Goal: Information Seeking & Learning: Learn about a topic

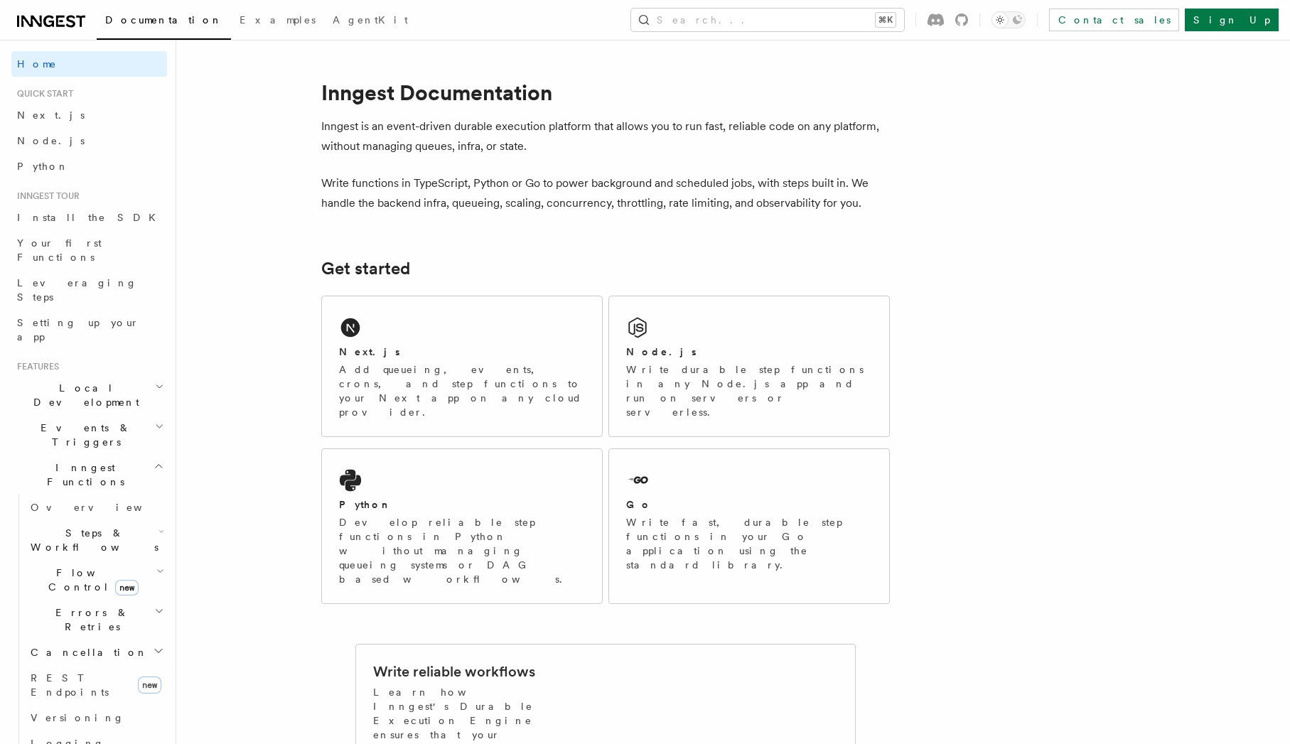
click at [787, 31] on div "Documentation Examples AgentKit Search... ⌘K Contact sales Sign Up" at bounding box center [645, 20] width 1290 height 40
click at [786, 26] on button "Search... ⌘K" at bounding box center [767, 20] width 273 height 23
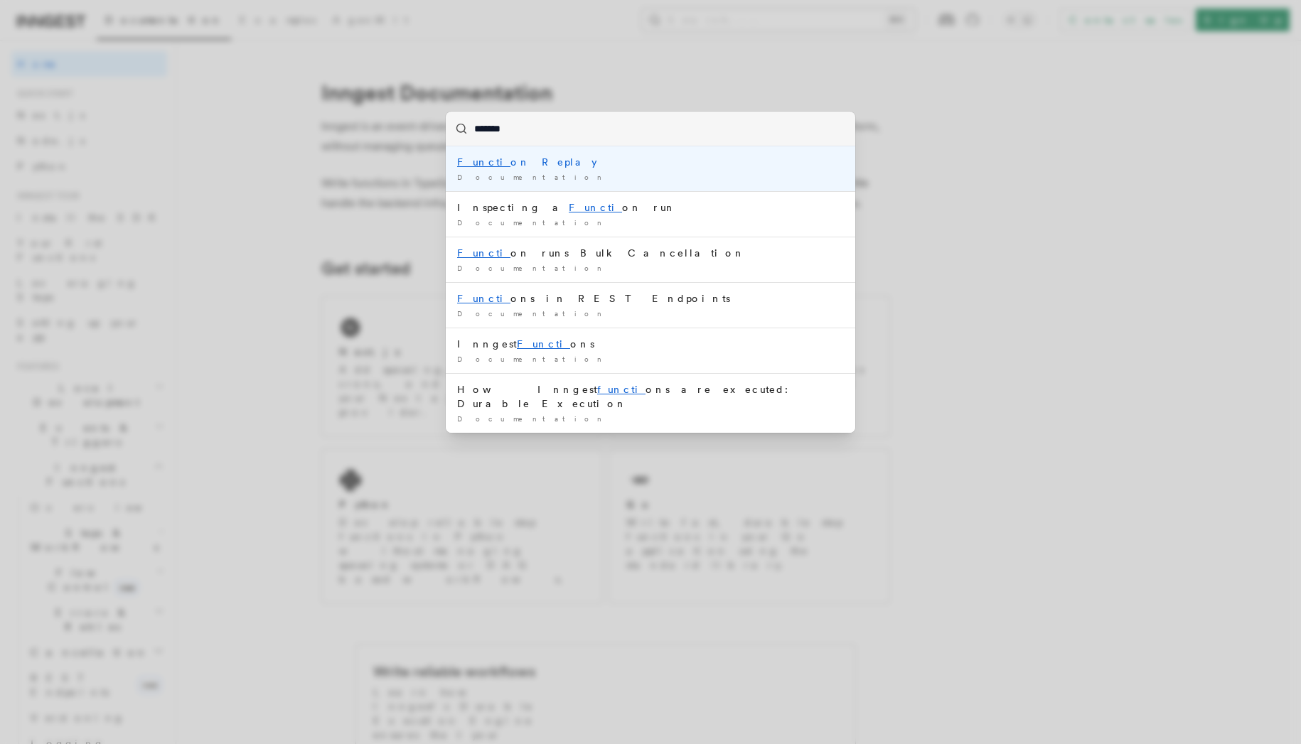
type input "********"
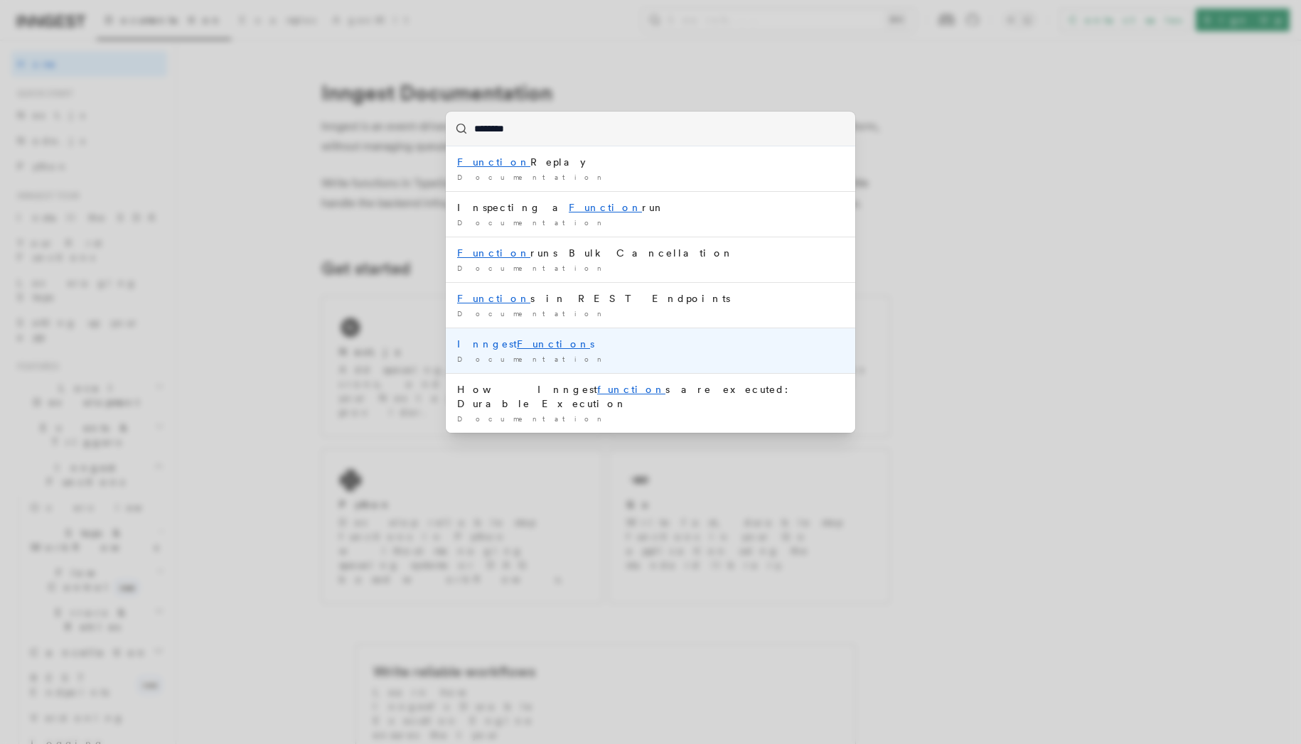
click at [544, 339] on div "Inngest Function s" at bounding box center [650, 344] width 387 height 14
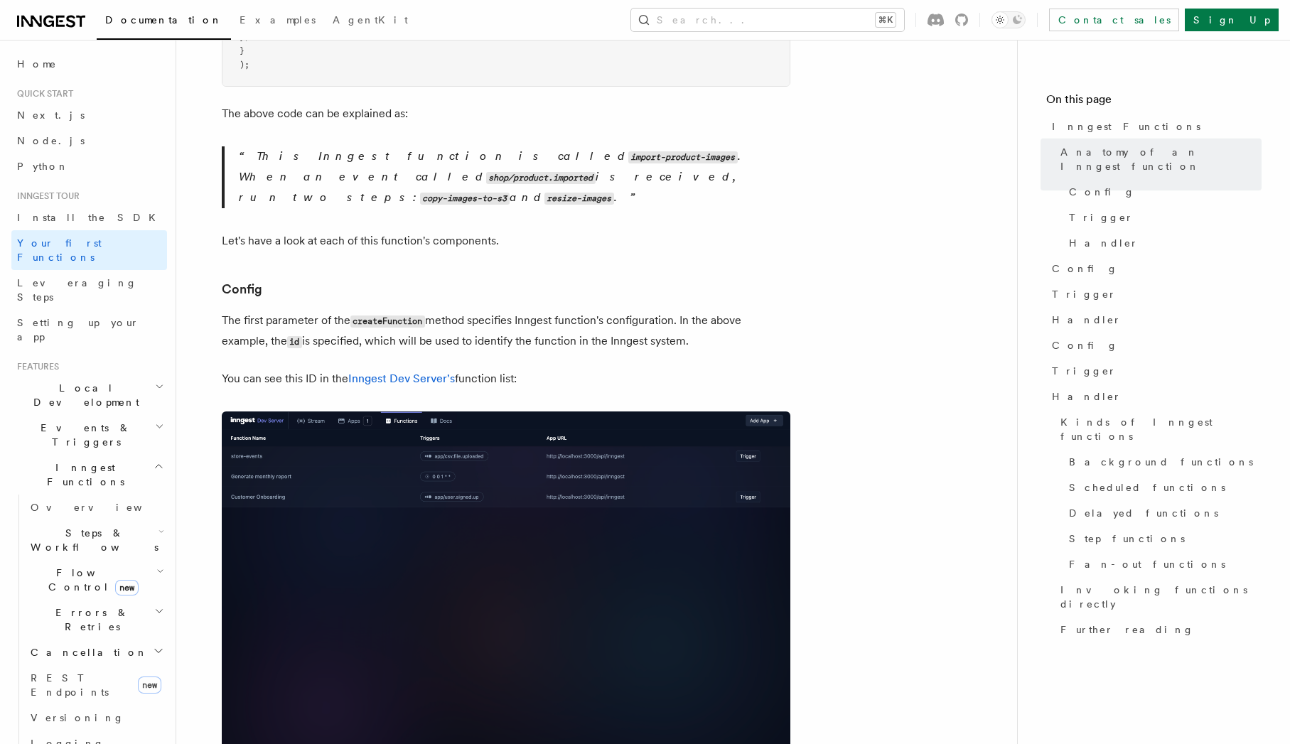
scroll to position [650, 0]
click at [1080, 389] on span "Handler" at bounding box center [1087, 396] width 70 height 14
click at [1094, 415] on span "Kinds of Inngest functions" at bounding box center [1160, 429] width 201 height 28
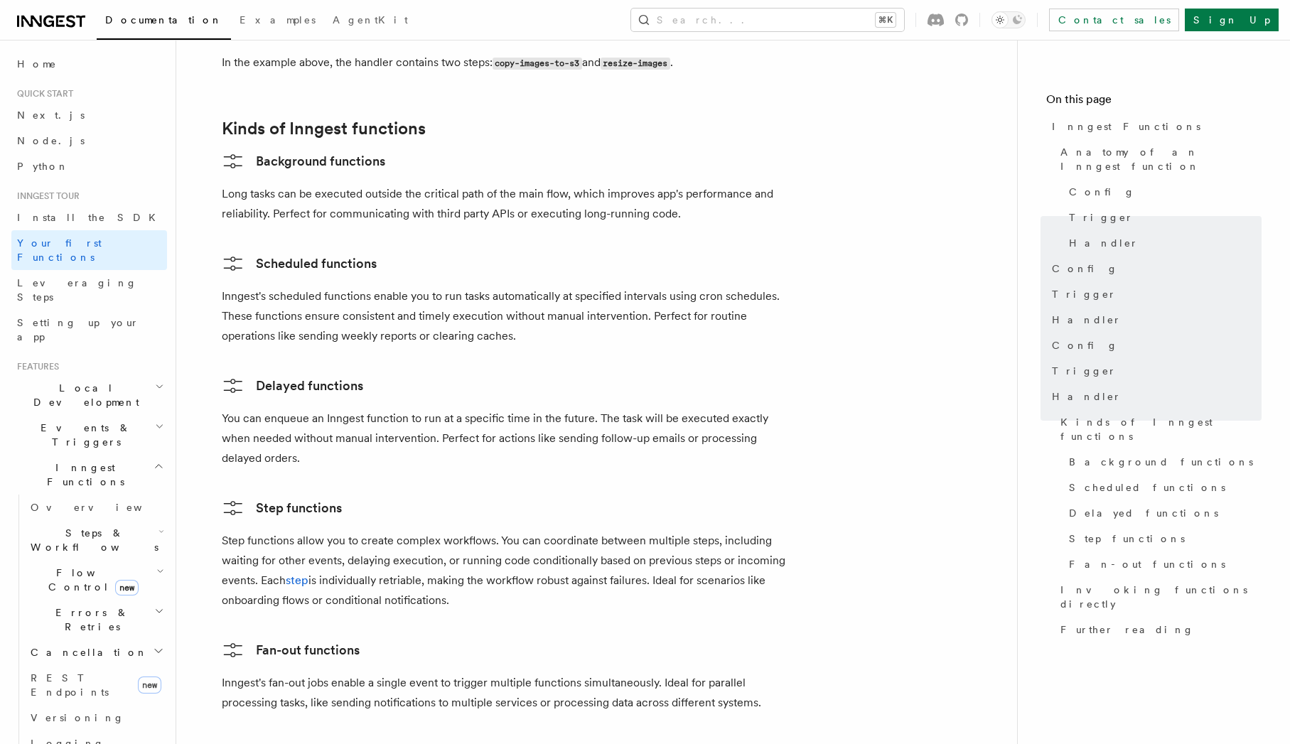
scroll to position [2185, 0]
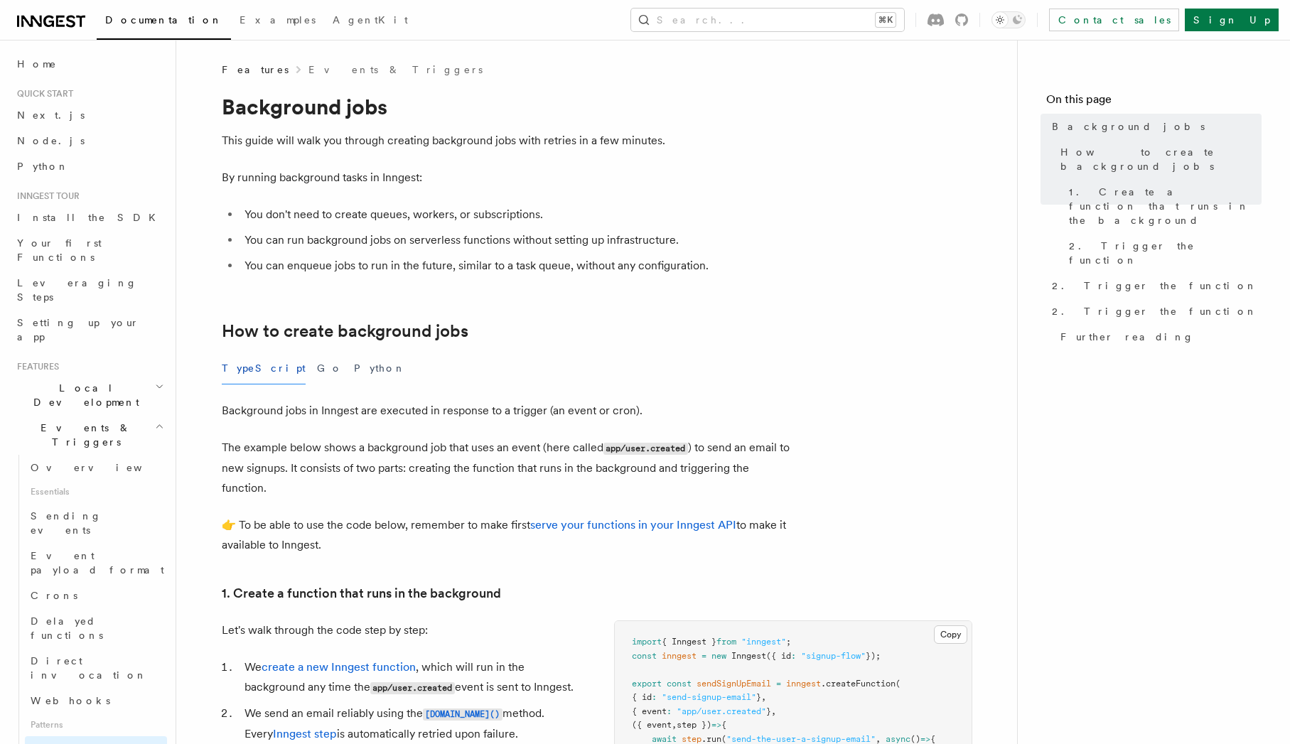
click at [155, 421] on icon "button" at bounding box center [159, 426] width 9 height 11
click at [47, 566] on span "Flow Control new" at bounding box center [90, 580] width 131 height 28
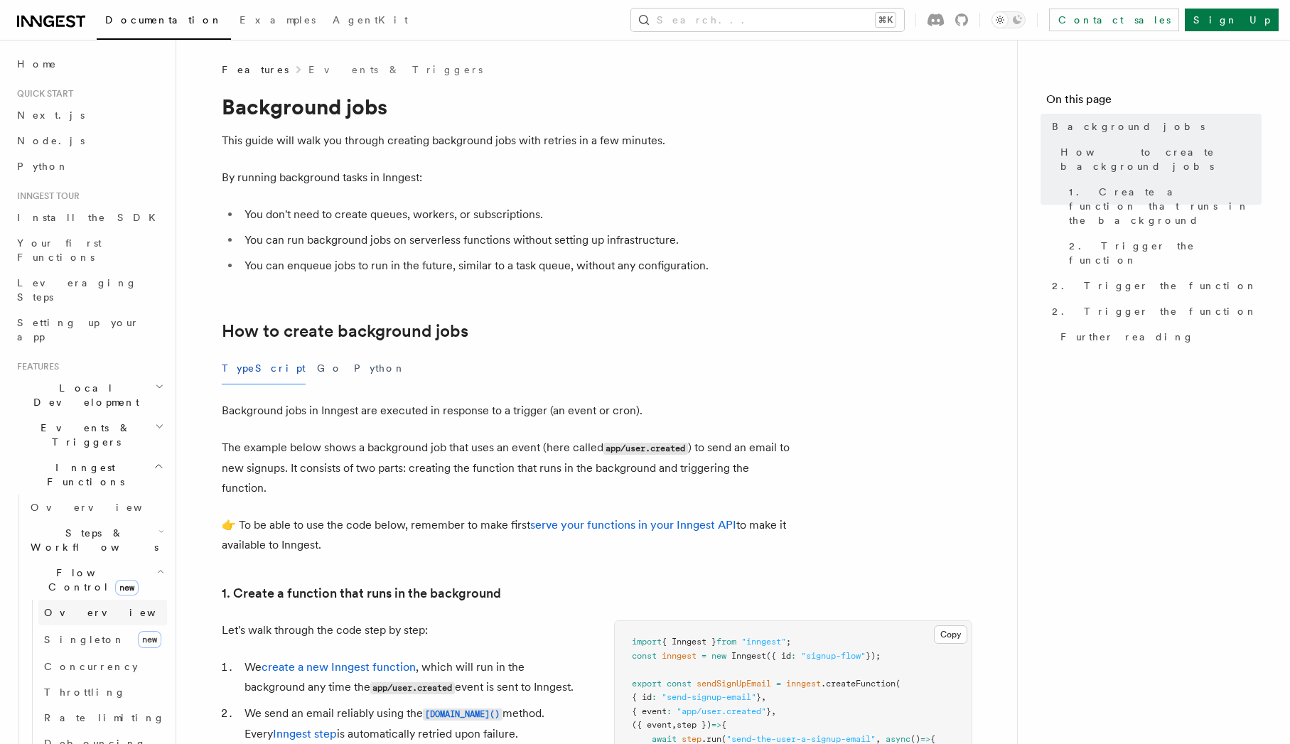
click at [79, 607] on span "Overview" at bounding box center [117, 612] width 146 height 11
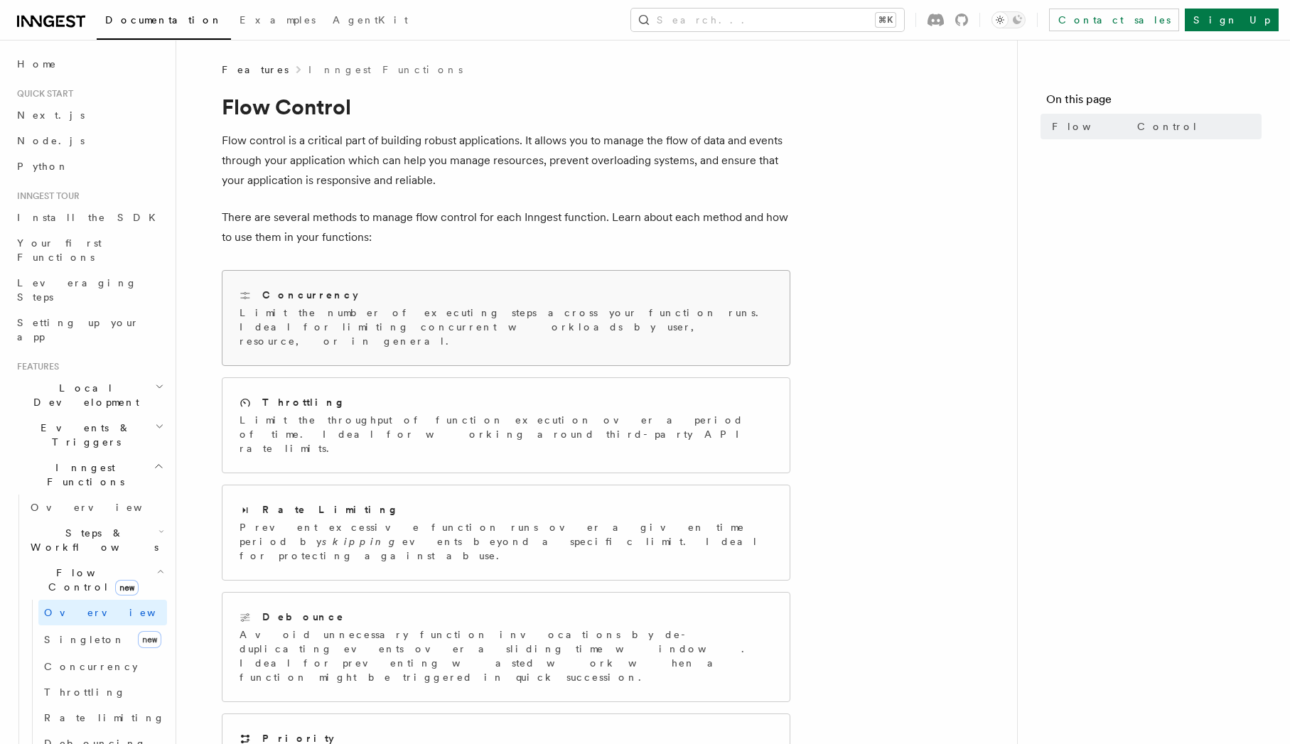
click at [269, 300] on h2 "Concurrency" at bounding box center [310, 295] width 96 height 14
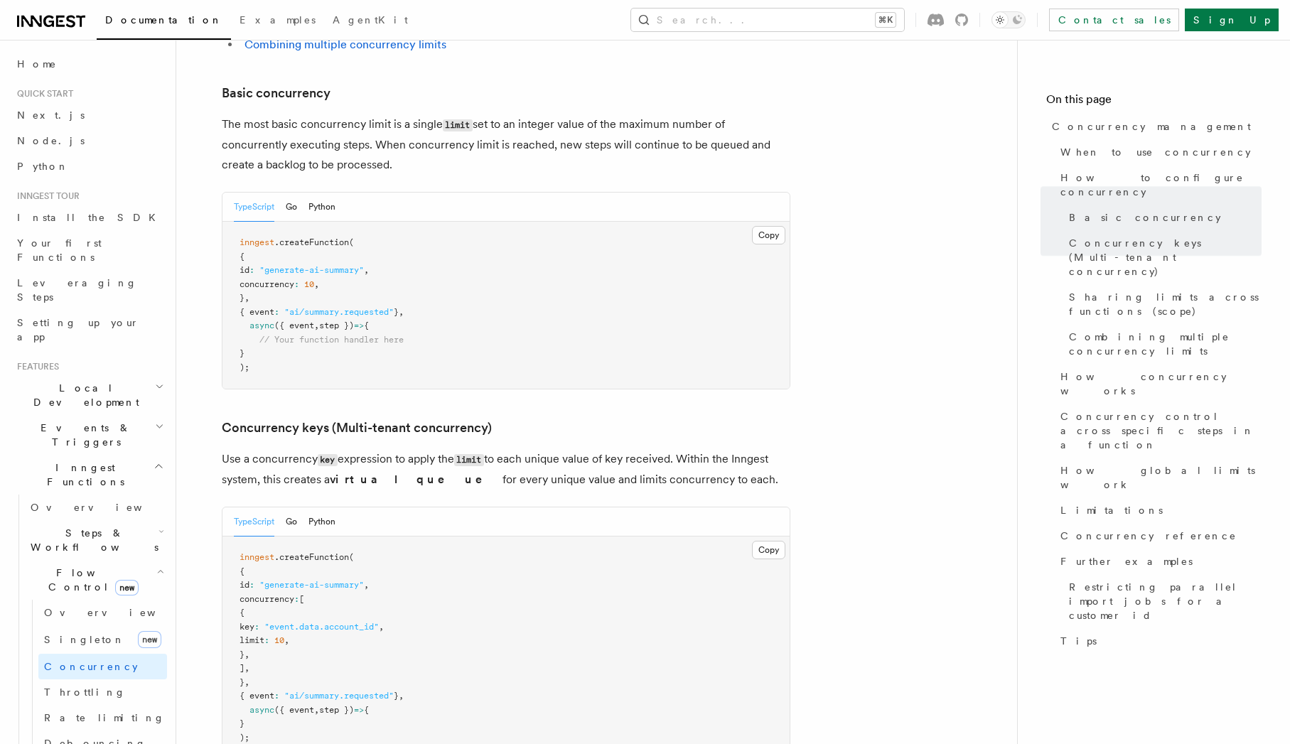
scroll to position [962, 0]
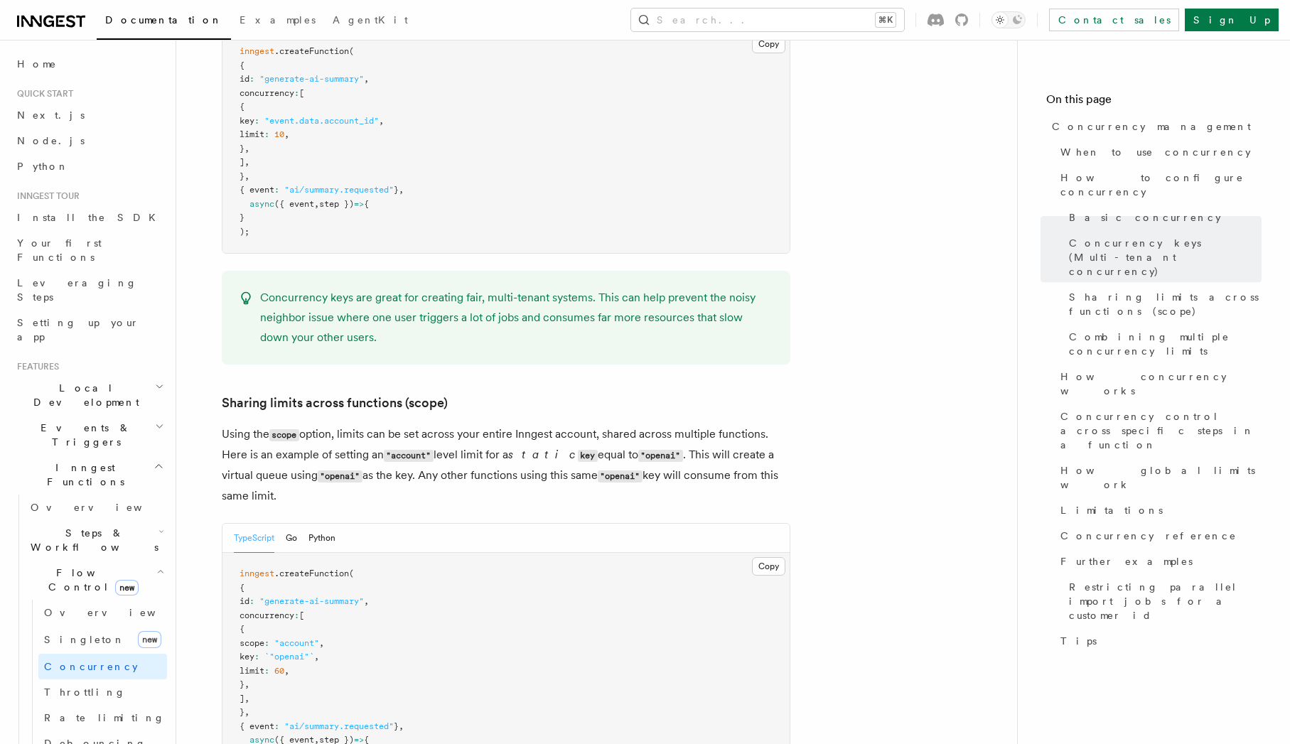
scroll to position [1463, 0]
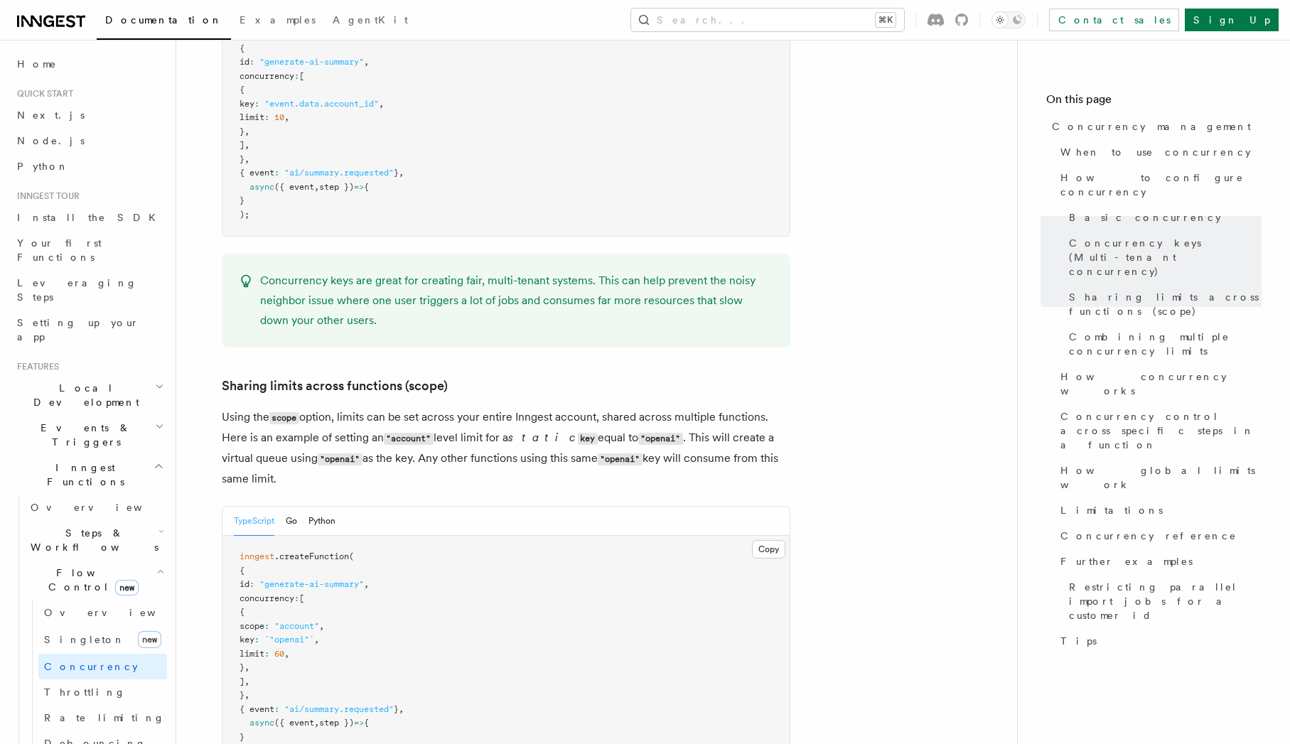
click at [222, 407] on p "Using the scope option, limits can be set across your entire Inngest account, s…" at bounding box center [506, 448] width 569 height 82
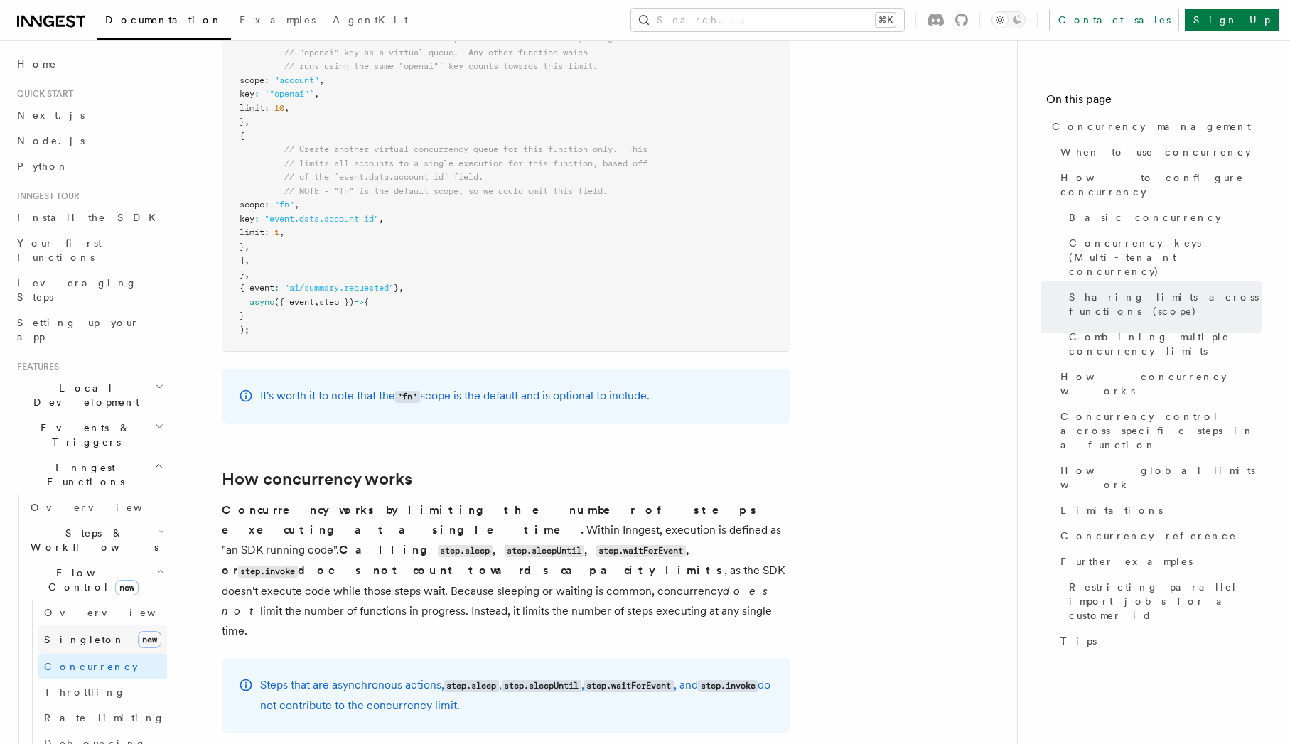
scroll to position [2560, 0]
click at [95, 679] on link "Throttling" at bounding box center [102, 692] width 129 height 26
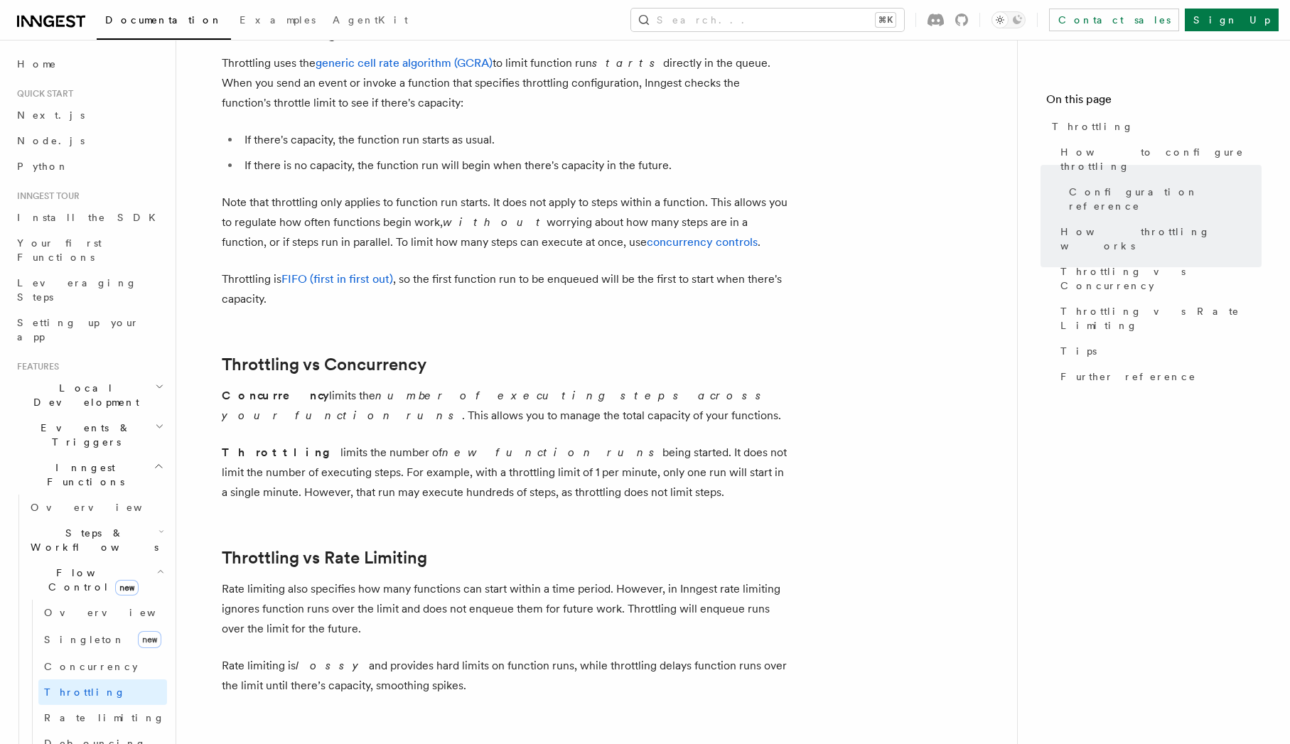
scroll to position [1092, 0]
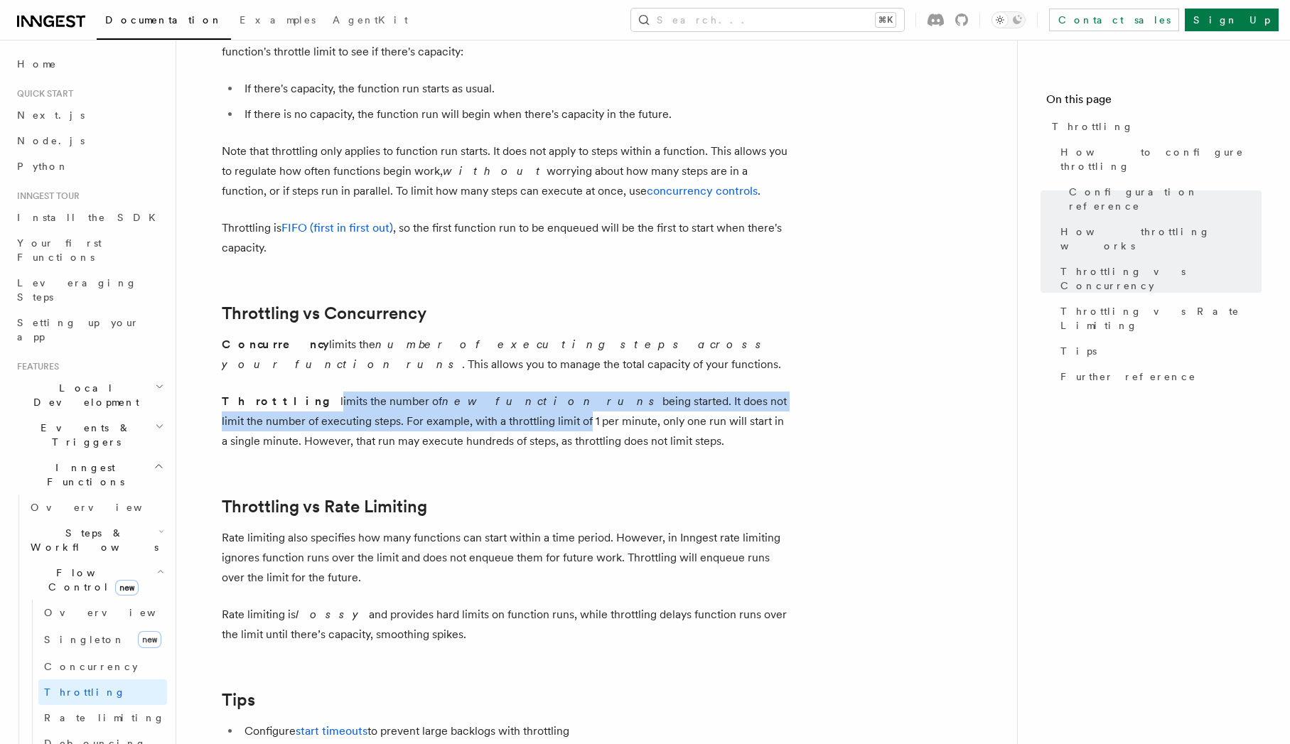
drag, startPoint x: 276, startPoint y: 402, endPoint x: 402, endPoint y: 416, distance: 126.6
click at [402, 416] on p "Throttling limits the number of new function runs being started. It does not li…" at bounding box center [506, 422] width 569 height 60
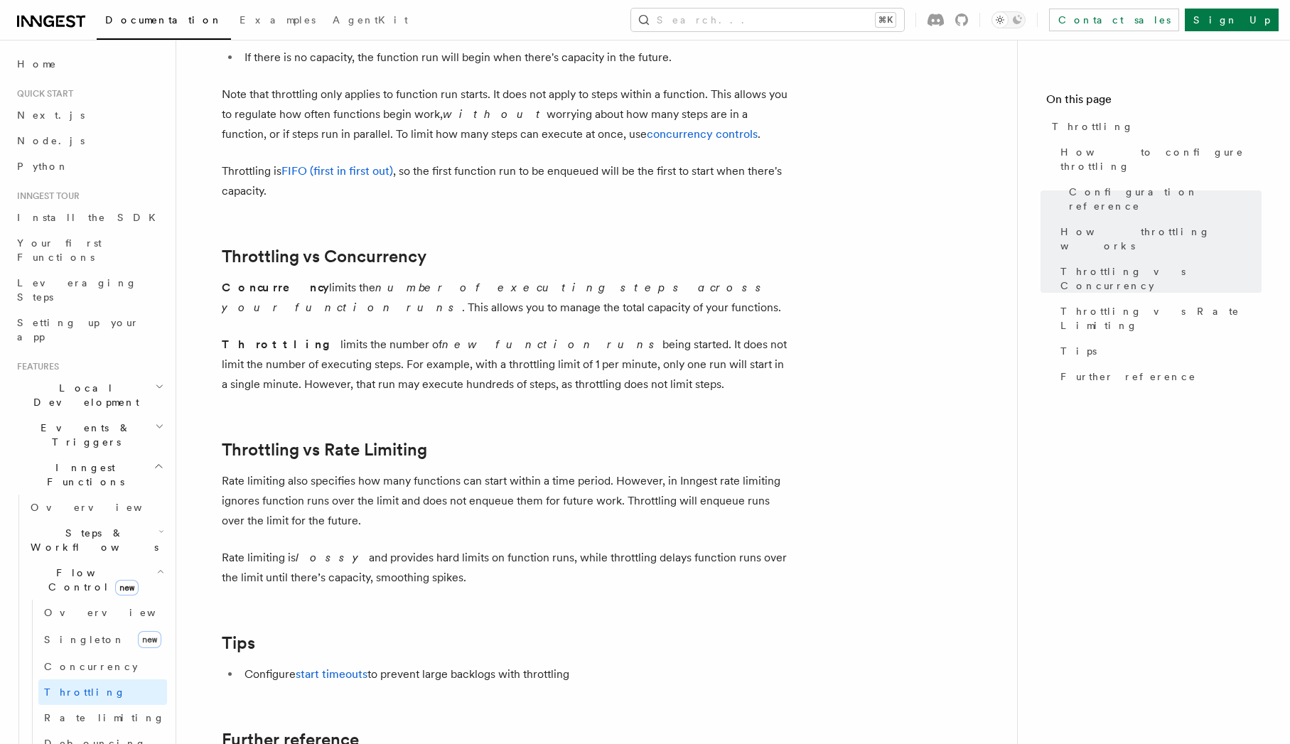
scroll to position [1173, 0]
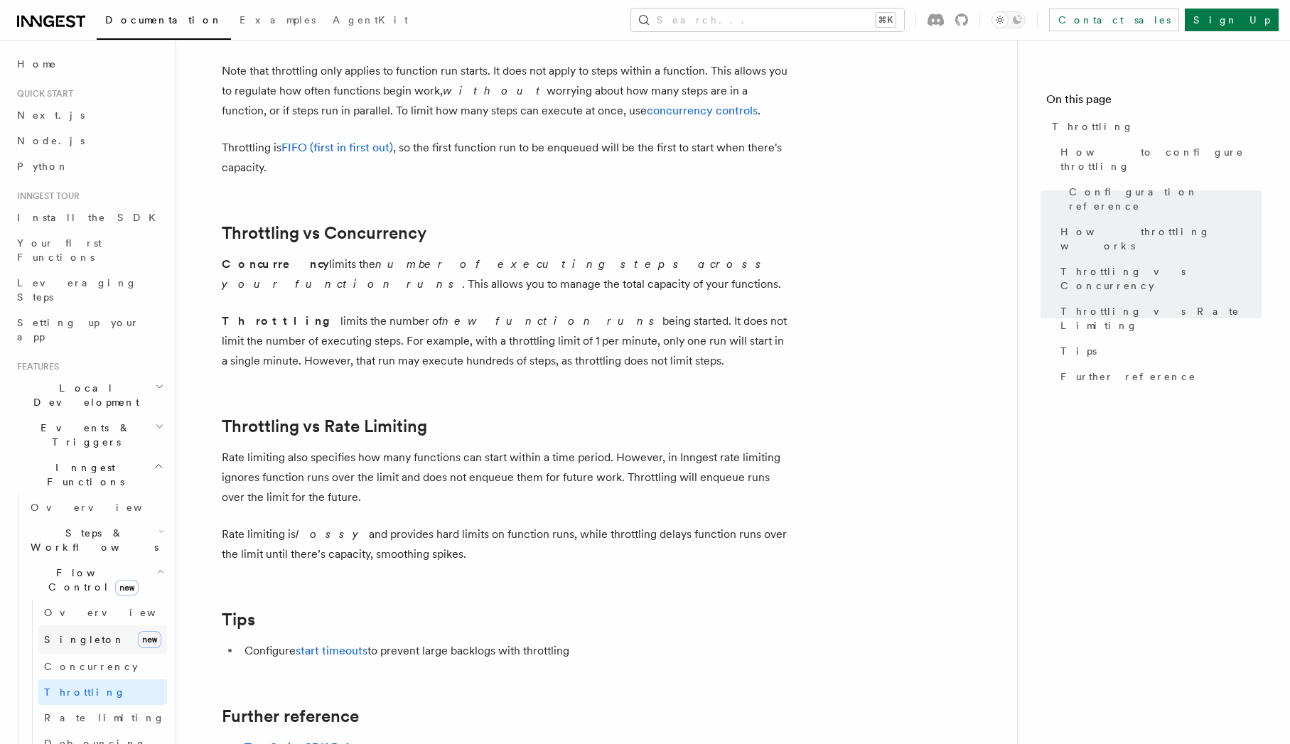
click at [80, 625] on link "Singleton new" at bounding box center [102, 639] width 129 height 28
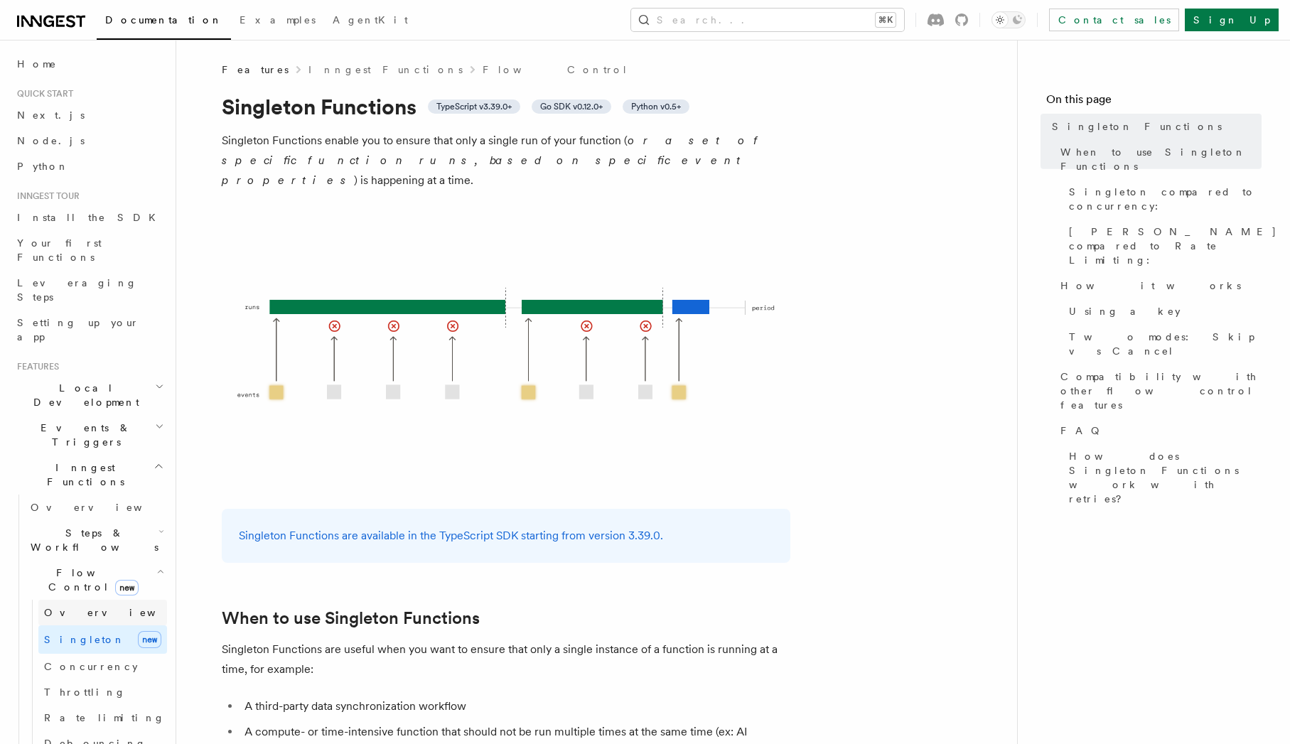
click at [83, 605] on span "Overview" at bounding box center [117, 612] width 146 height 14
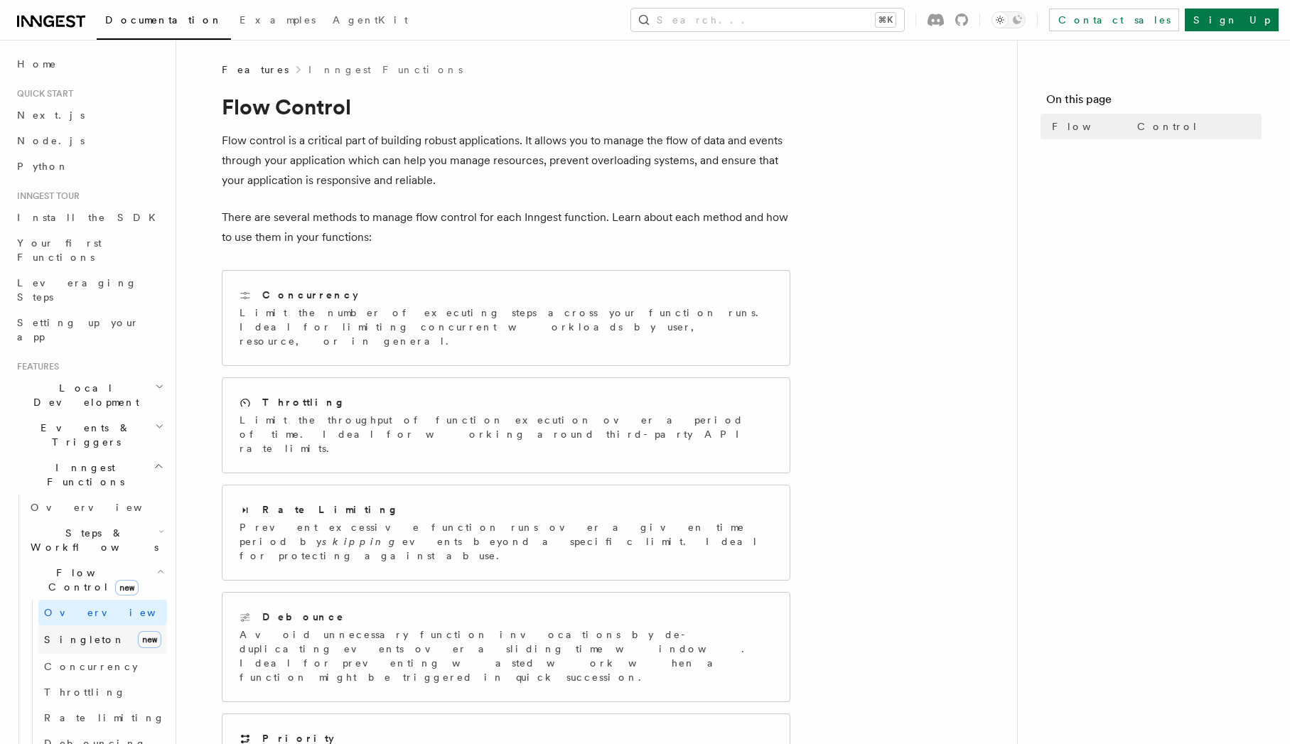
click at [79, 634] on span "Singleton" at bounding box center [84, 639] width 81 height 11
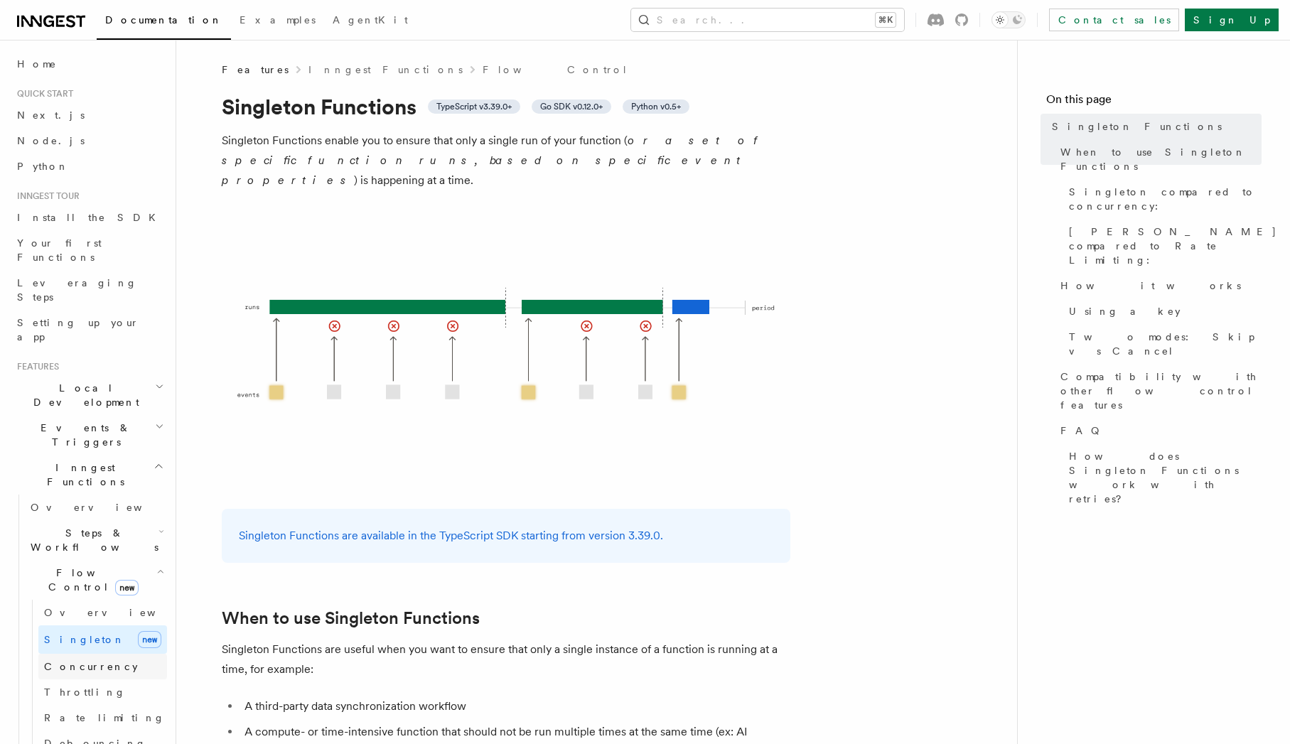
click at [76, 661] on span "Concurrency" at bounding box center [91, 666] width 94 height 11
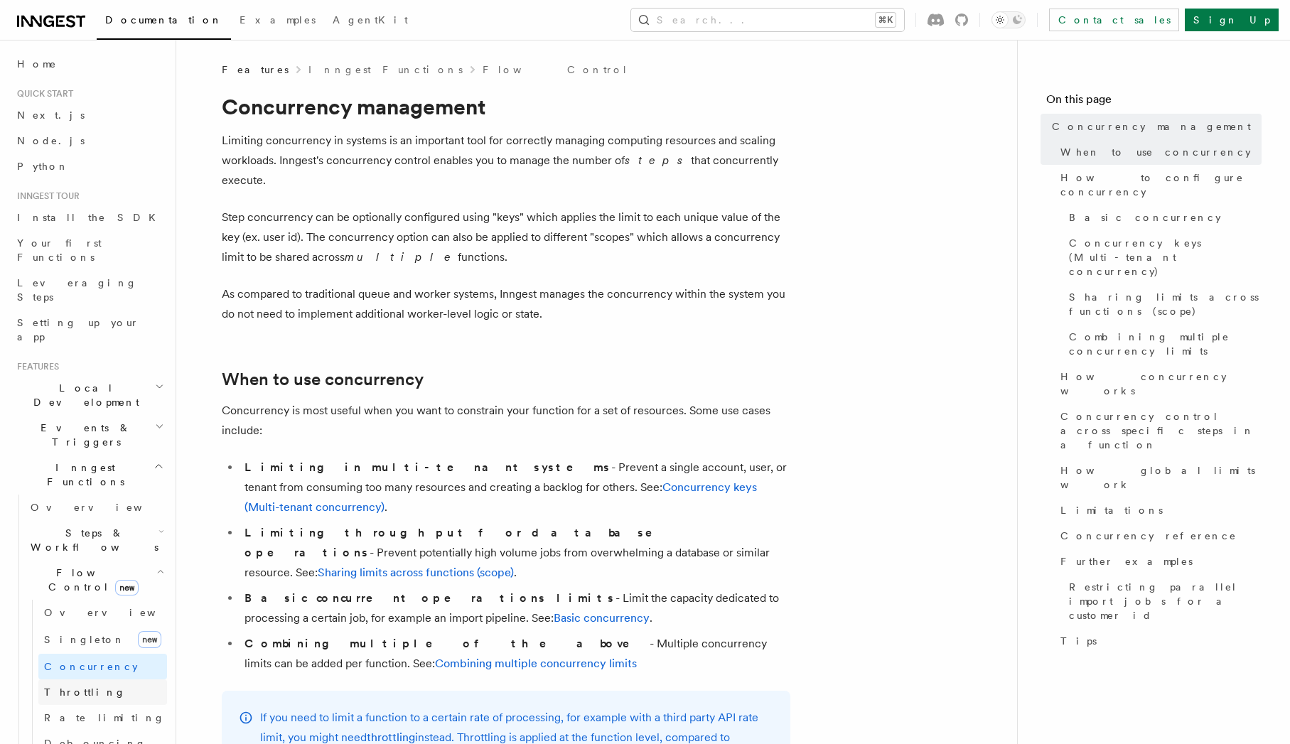
click at [77, 679] on link "Throttling" at bounding box center [102, 692] width 129 height 26
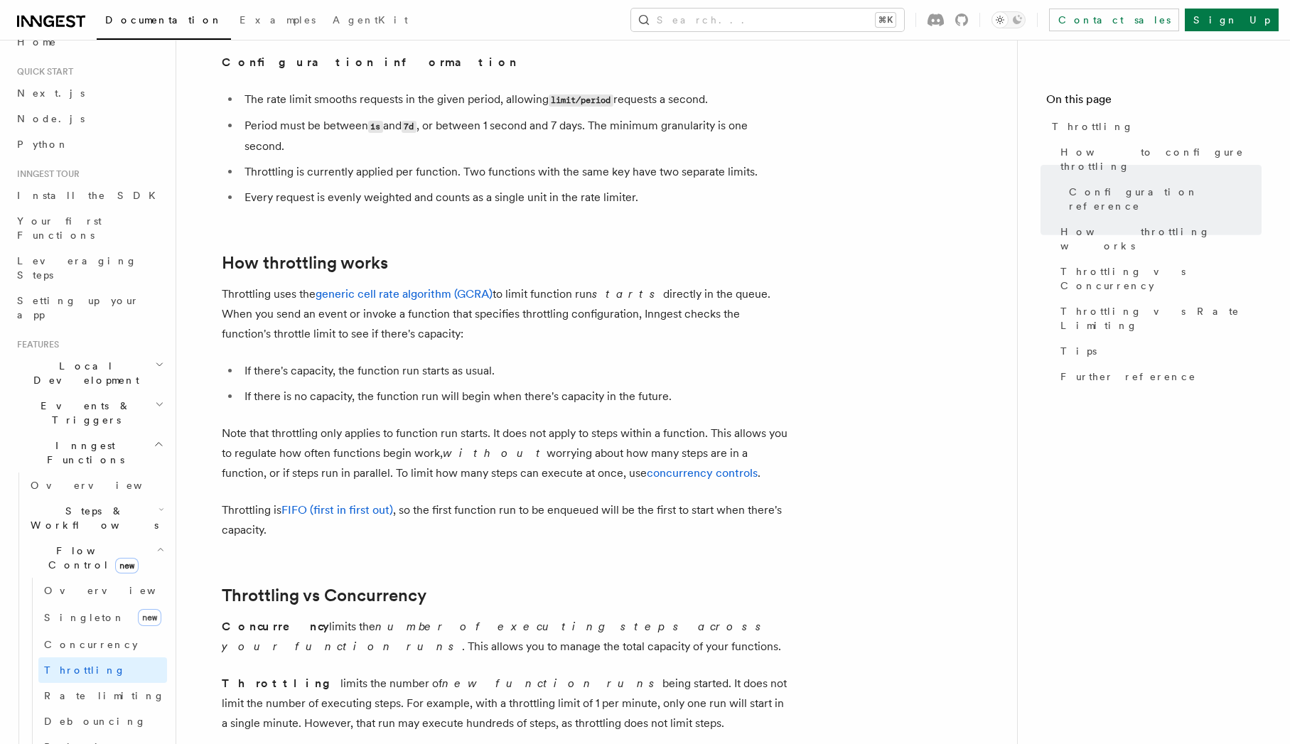
scroll to position [861, 0]
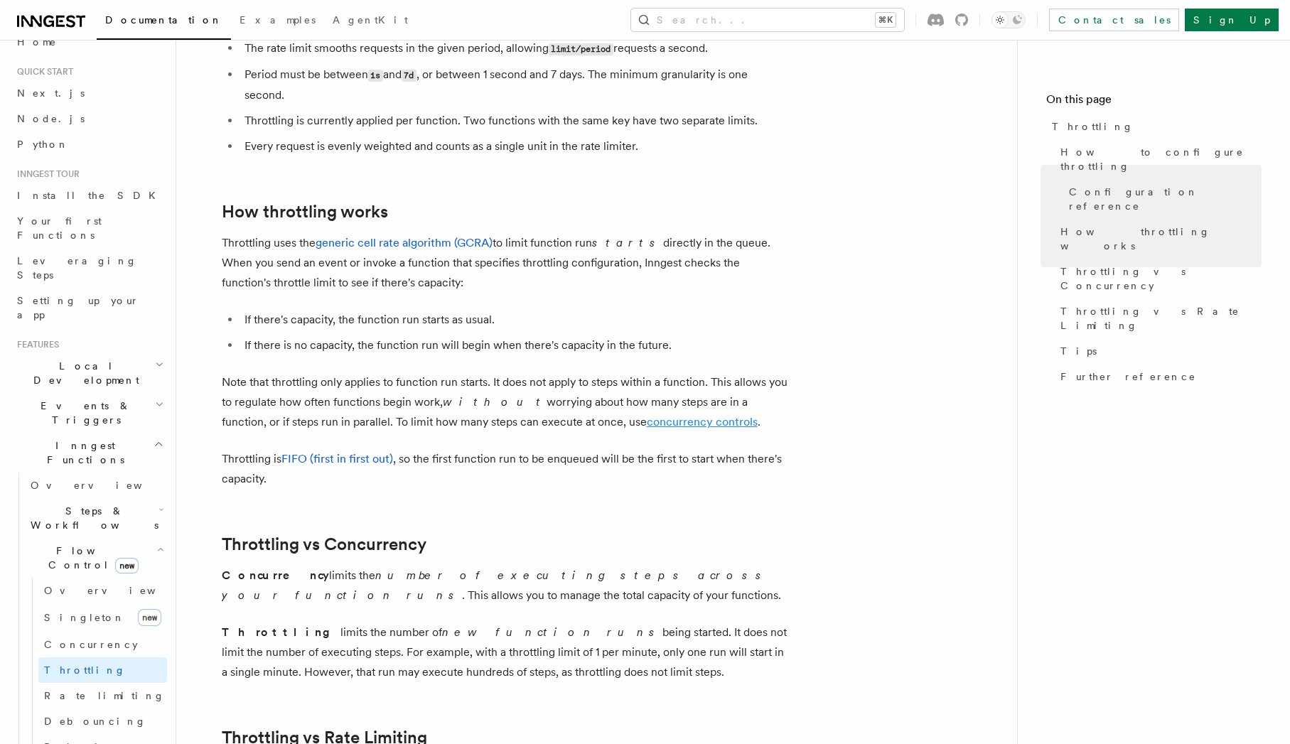
click at [647, 421] on link "concurrency controls" at bounding box center [702, 422] width 111 height 14
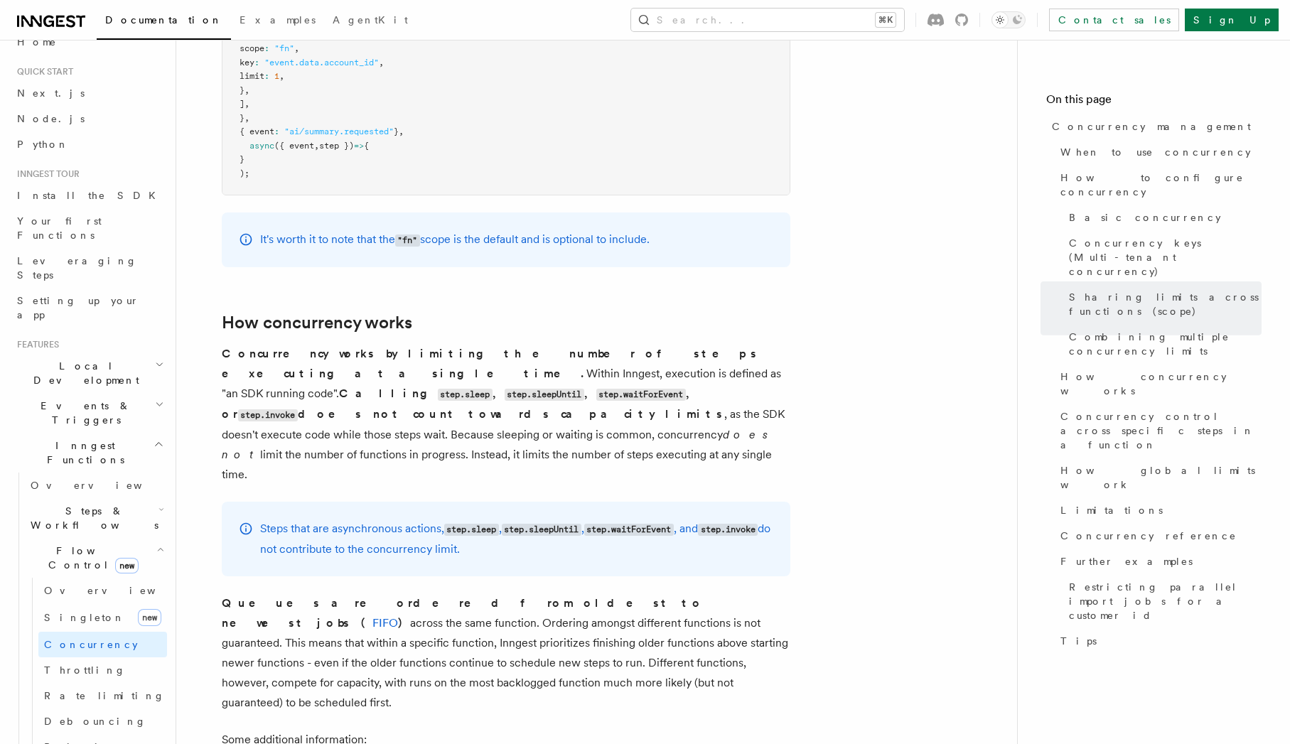
scroll to position [2738, 0]
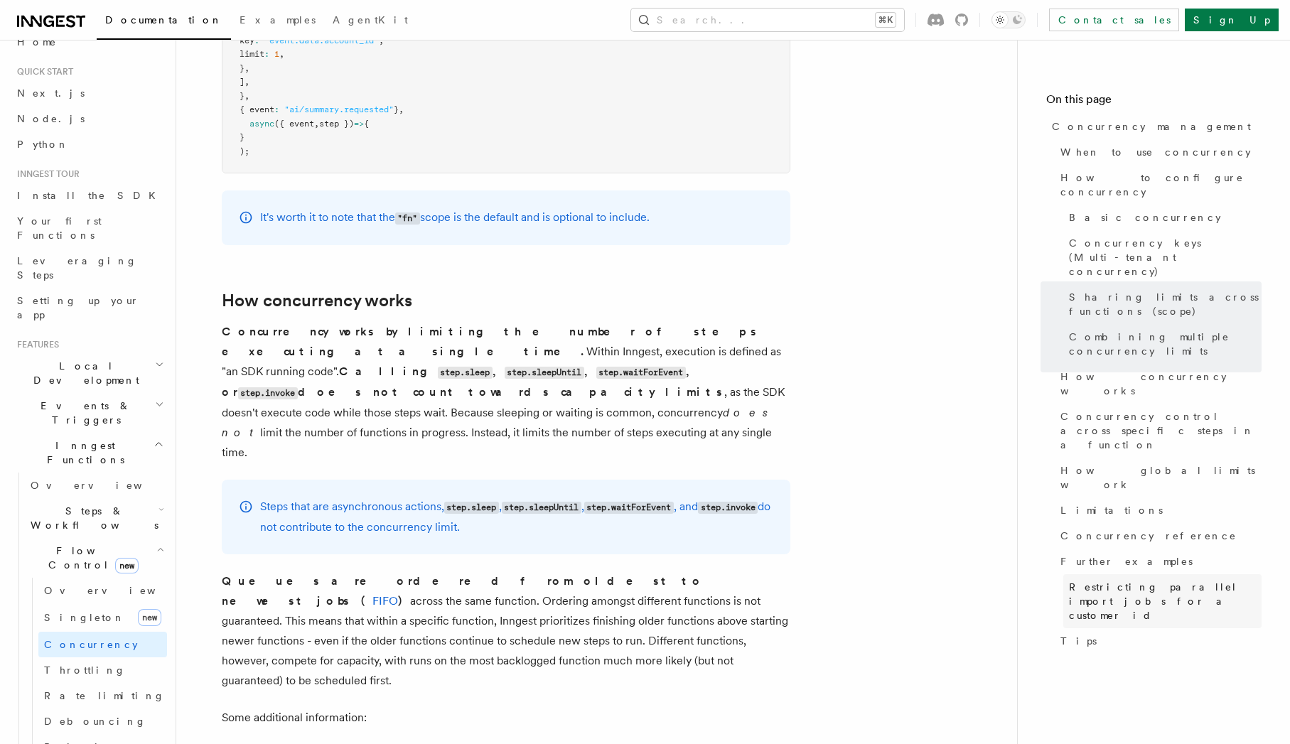
click at [1093, 580] on span "Restricting parallel import jobs for a customer id" at bounding box center [1165, 601] width 193 height 43
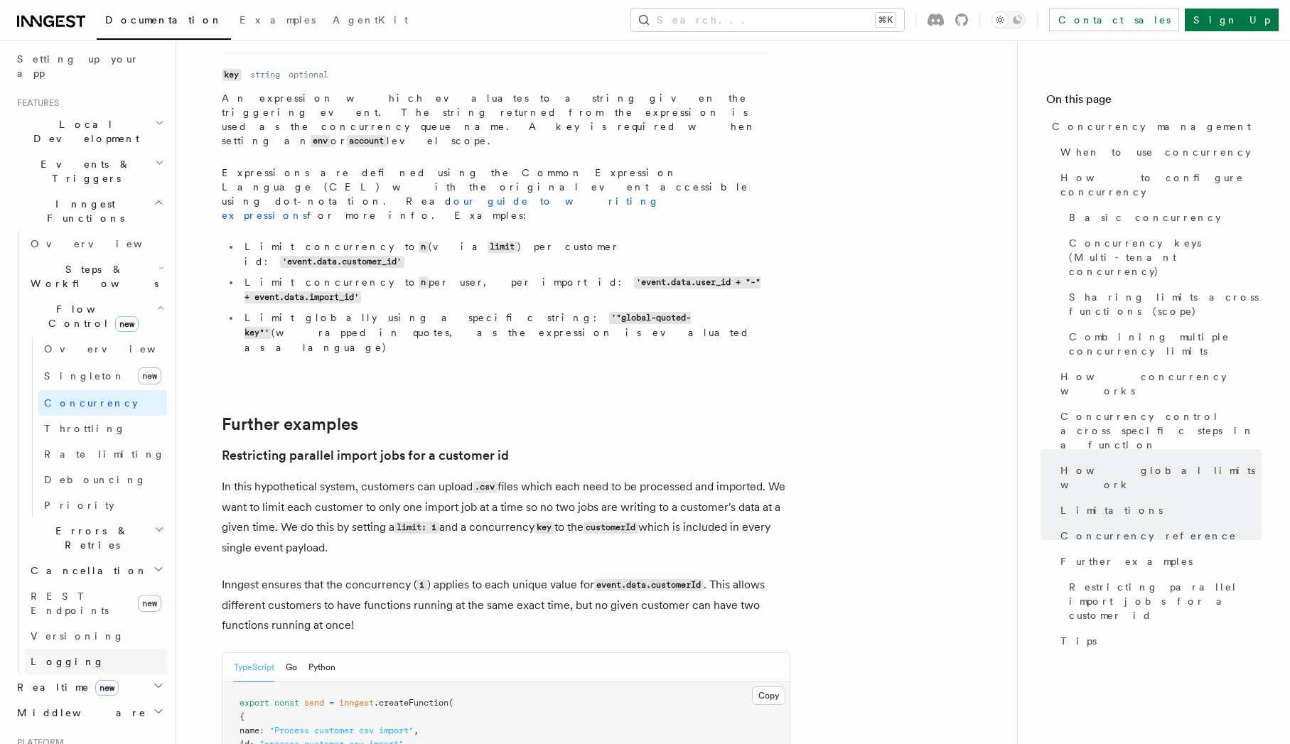
scroll to position [286, 0]
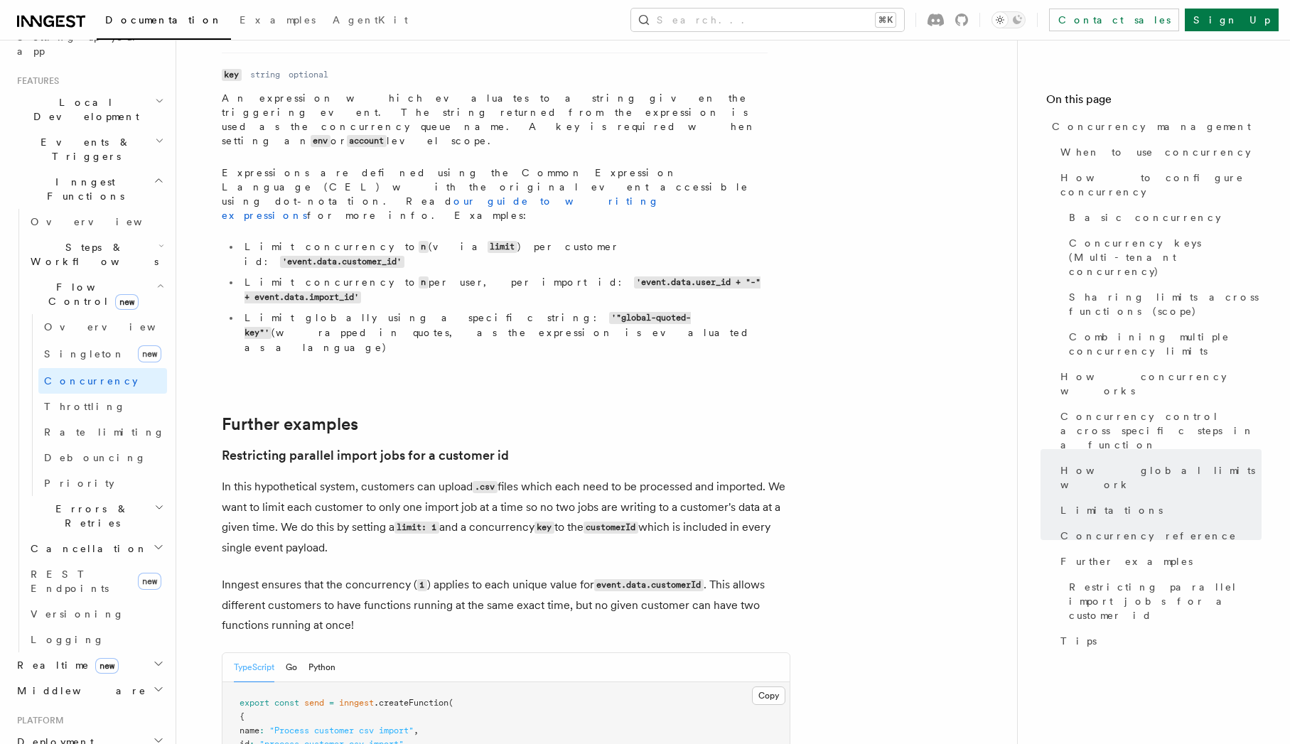
click at [153, 658] on icon "button" at bounding box center [158, 663] width 11 height 11
click at [112, 678] on link "Overview" at bounding box center [96, 691] width 142 height 26
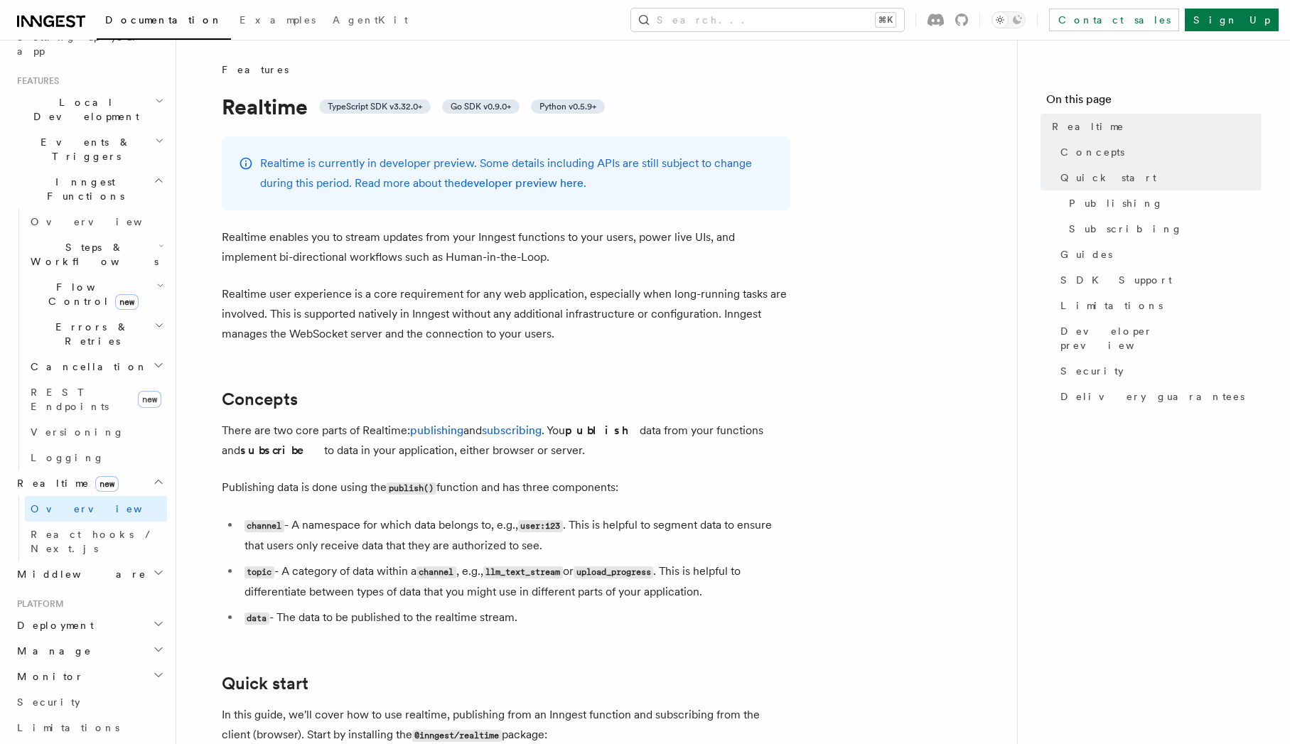
click at [251, 338] on p "Realtime user experience is a core requirement for any web application, especia…" at bounding box center [506, 314] width 569 height 60
click at [80, 561] on h2 "Middleware" at bounding box center [89, 574] width 156 height 26
click at [74, 613] on h2 "Deployment" at bounding box center [89, 626] width 156 height 26
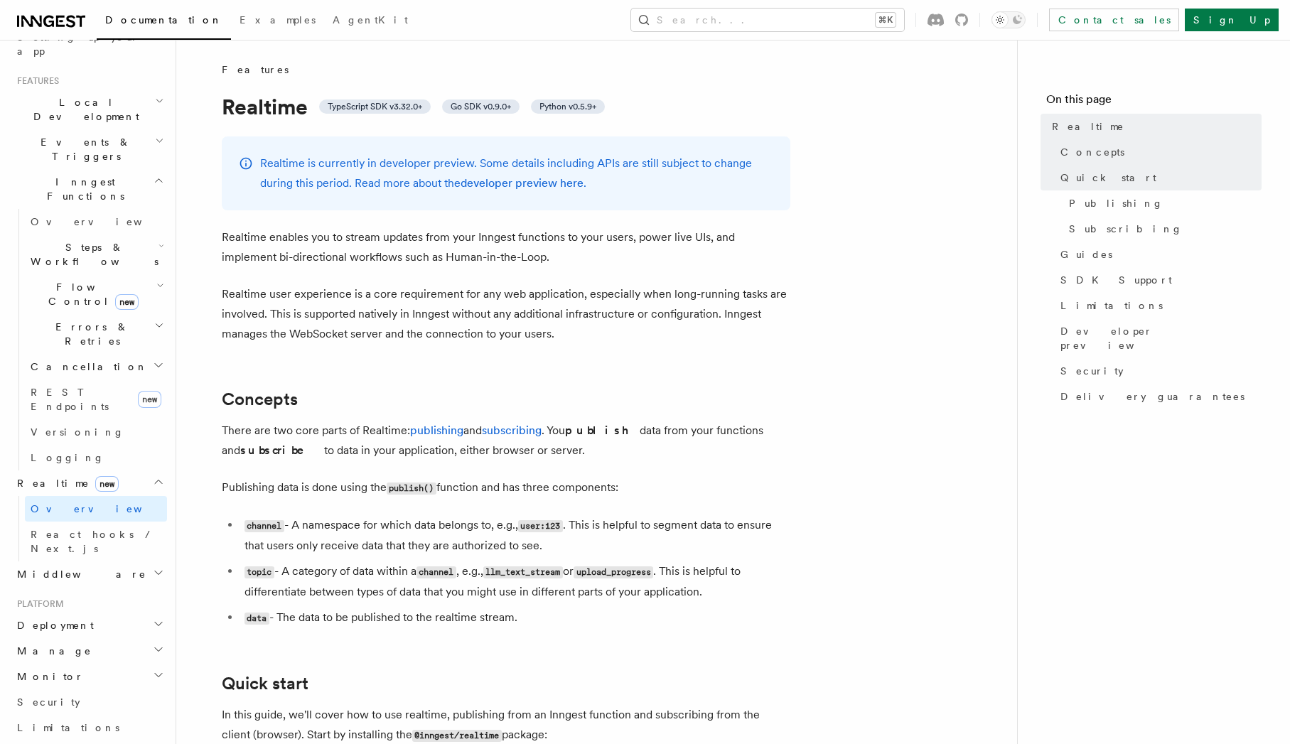
click at [80, 638] on h2 "Manage" at bounding box center [89, 651] width 156 height 26
click at [78, 638] on h2 "Manage" at bounding box center [89, 651] width 156 height 26
click at [65, 664] on h2 "Monitor" at bounding box center [89, 677] width 156 height 26
click at [72, 715] on link "Limitations" at bounding box center [89, 728] width 156 height 26
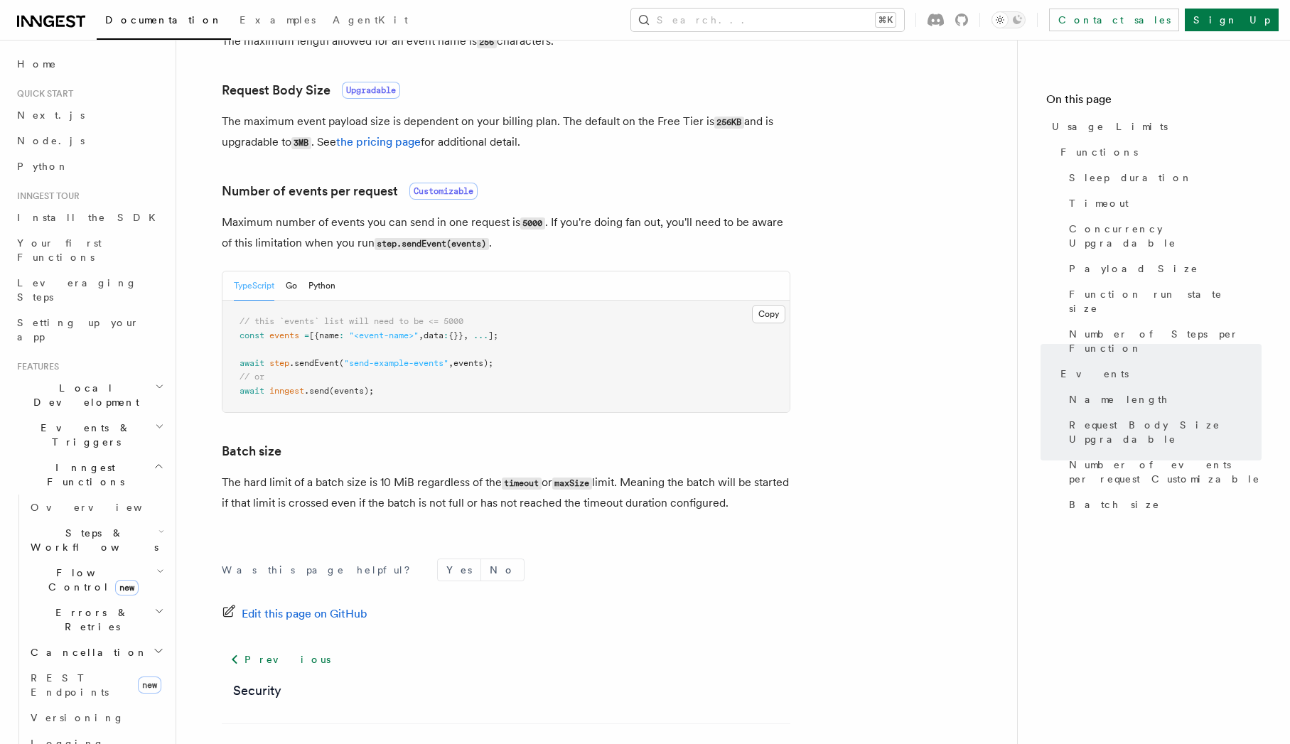
scroll to position [1214, 0]
click at [139, 455] on h2 "Inngest Functions" at bounding box center [89, 475] width 156 height 40
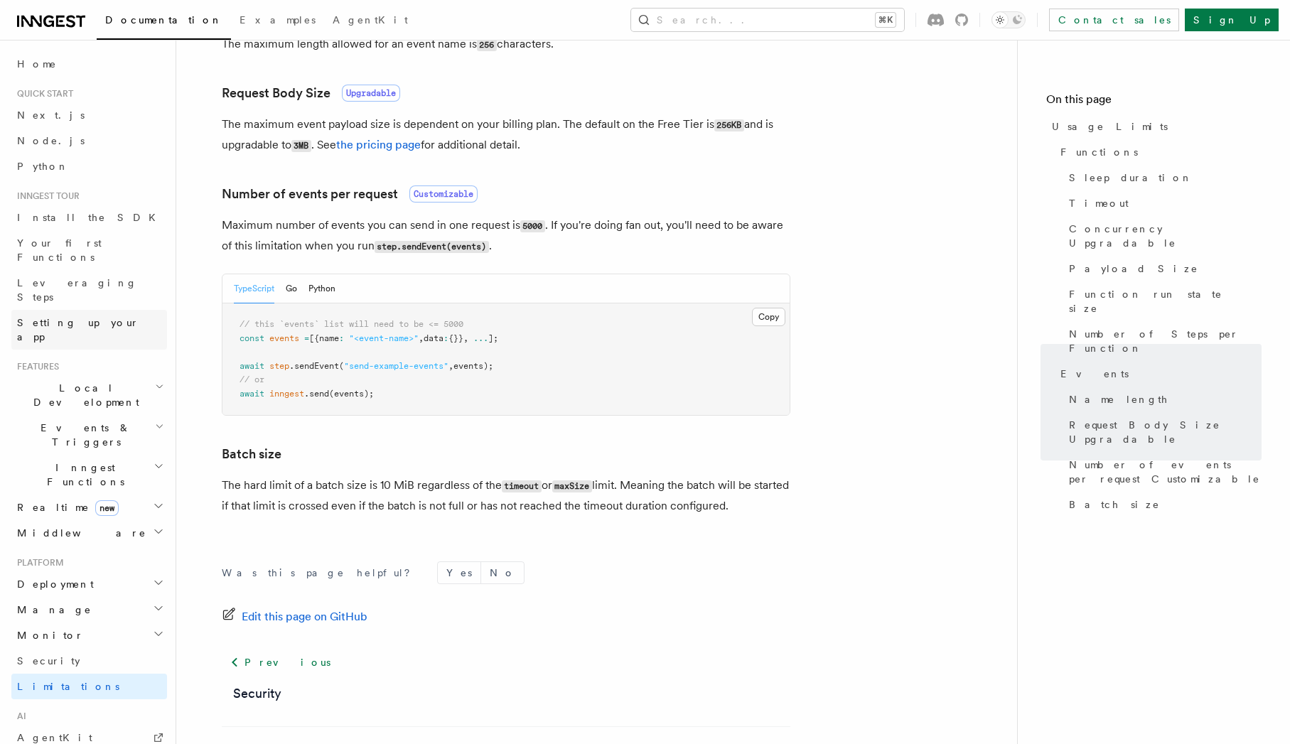
click at [105, 310] on link "Setting up your app" at bounding box center [89, 330] width 156 height 40
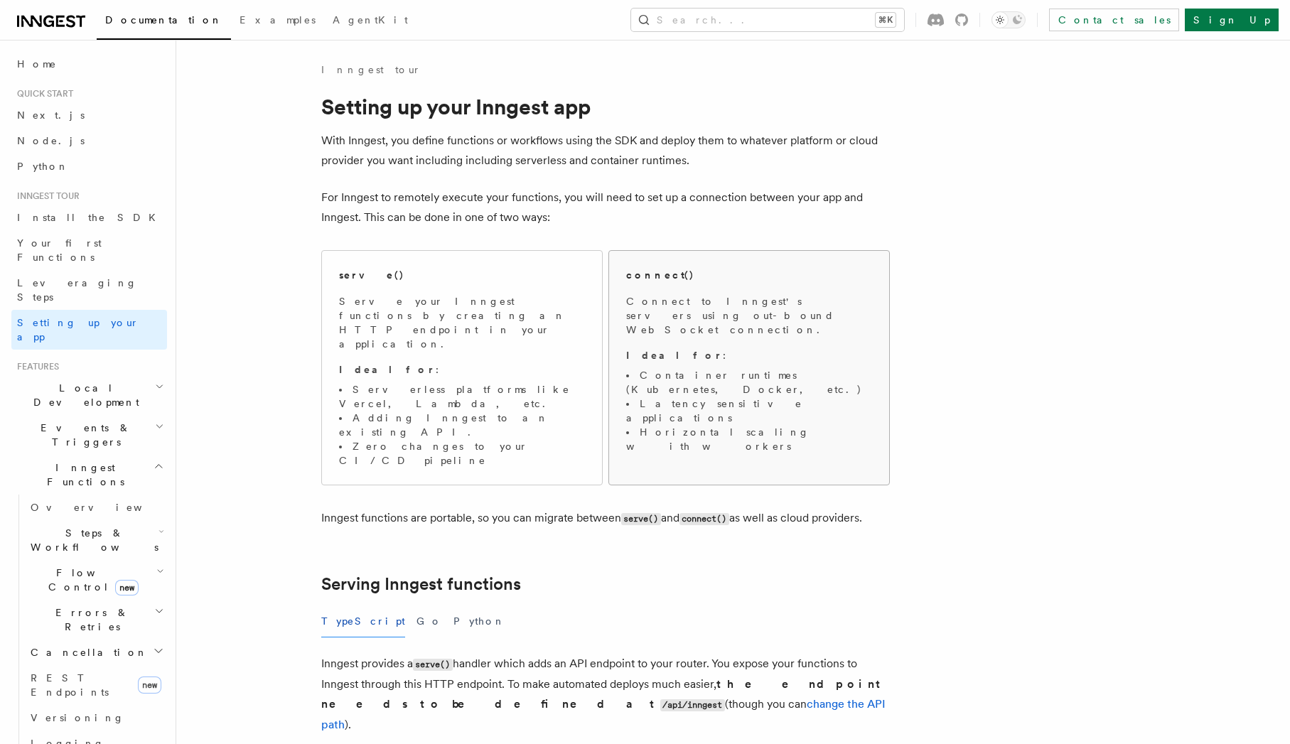
click at [728, 330] on span "Connect to Inngest's servers using out-bound WebSocket connection. Ideal for : …" at bounding box center [749, 373] width 246 height 159
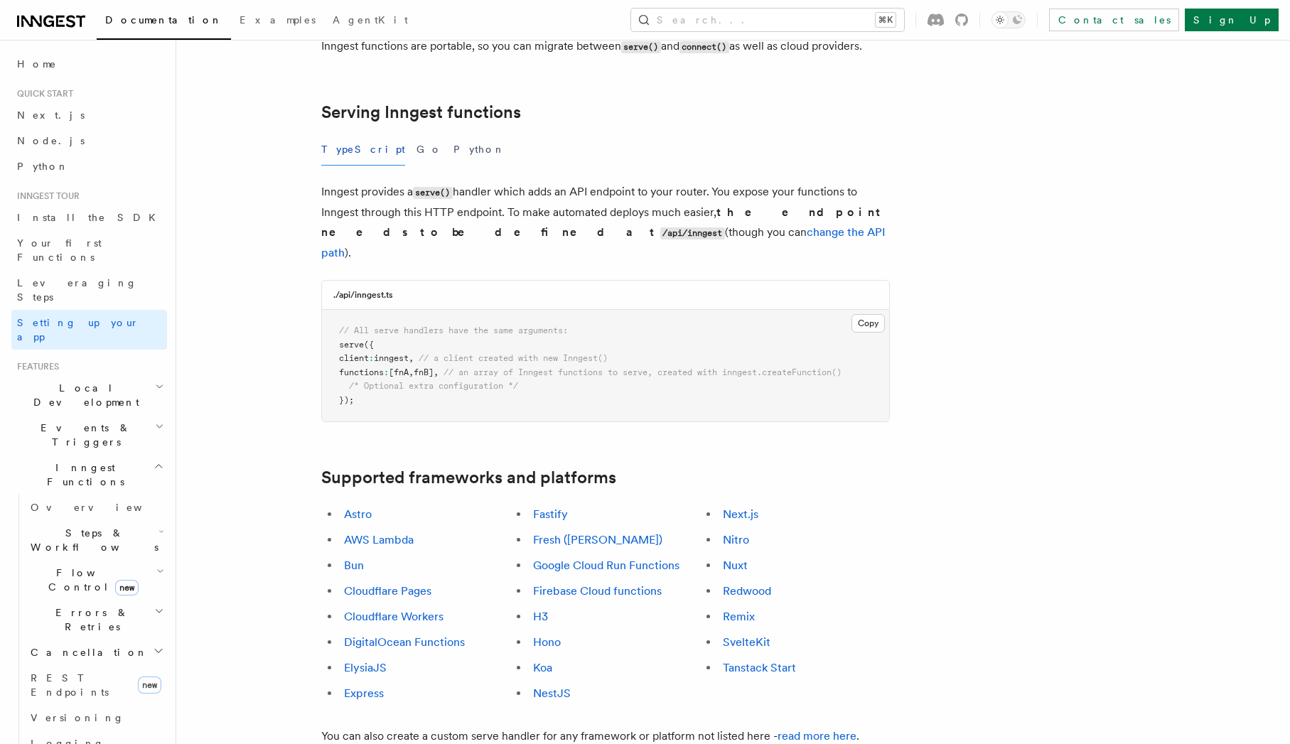
scroll to position [483, 0]
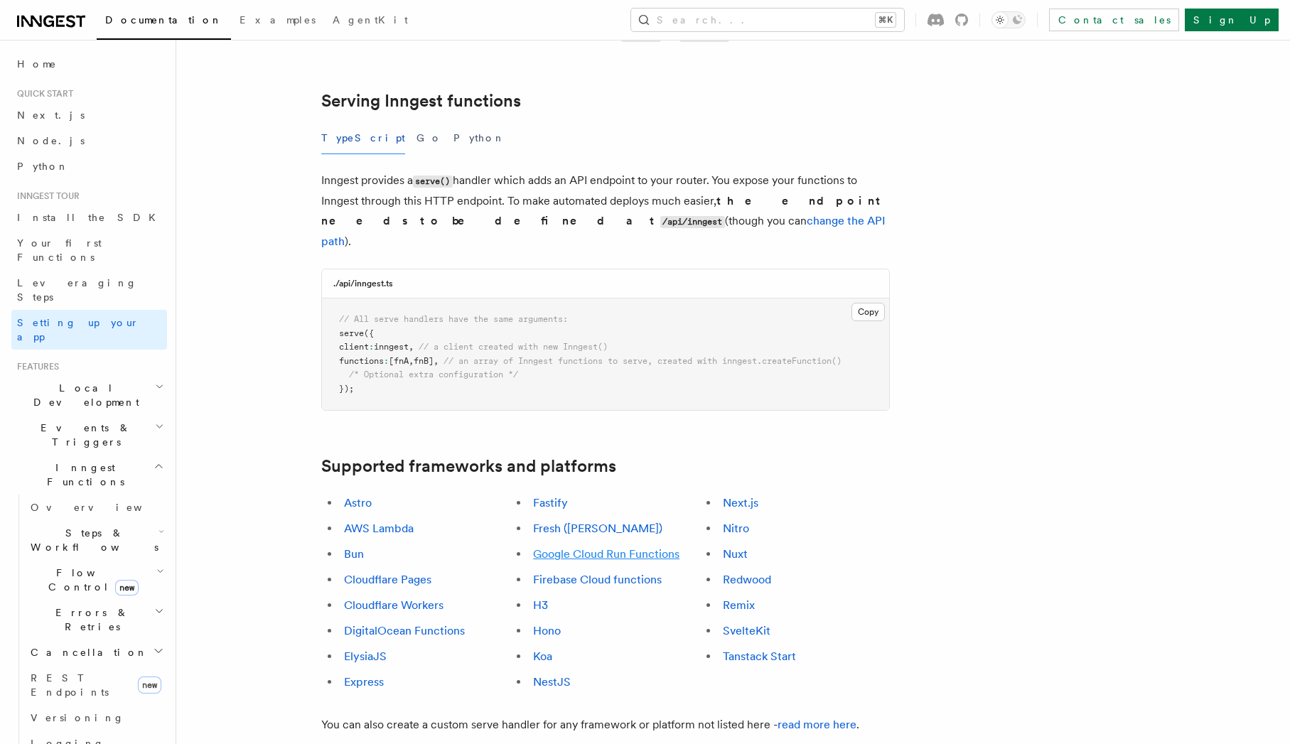
click at [593, 547] on link "Google Cloud Run Functions" at bounding box center [606, 554] width 146 height 14
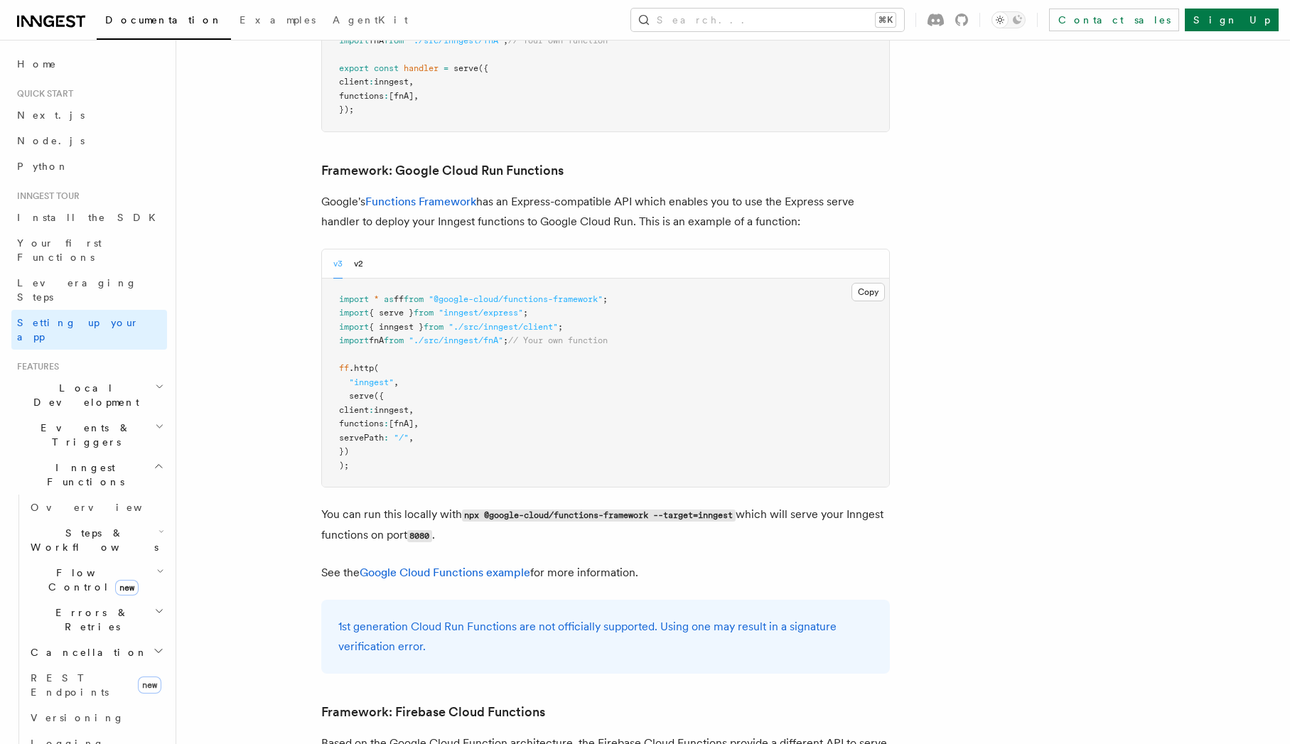
scroll to position [5673, 0]
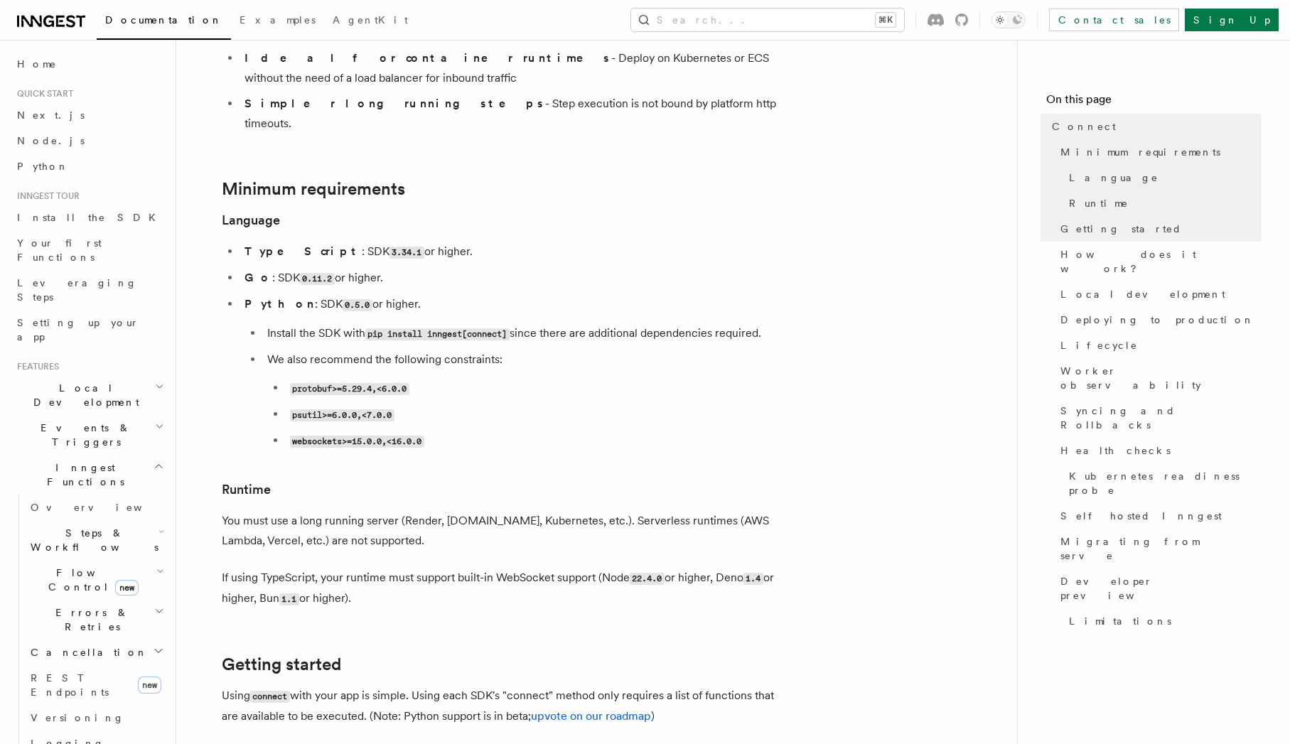
scroll to position [350, 0]
